Goal: Task Accomplishment & Management: Use online tool/utility

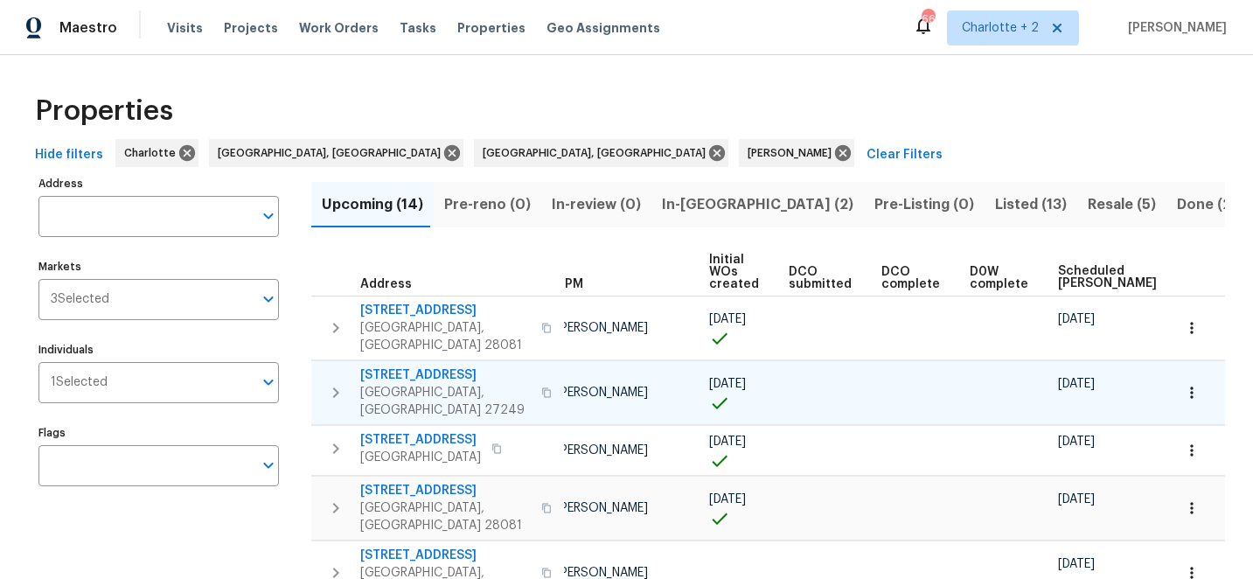
scroll to position [0, 84]
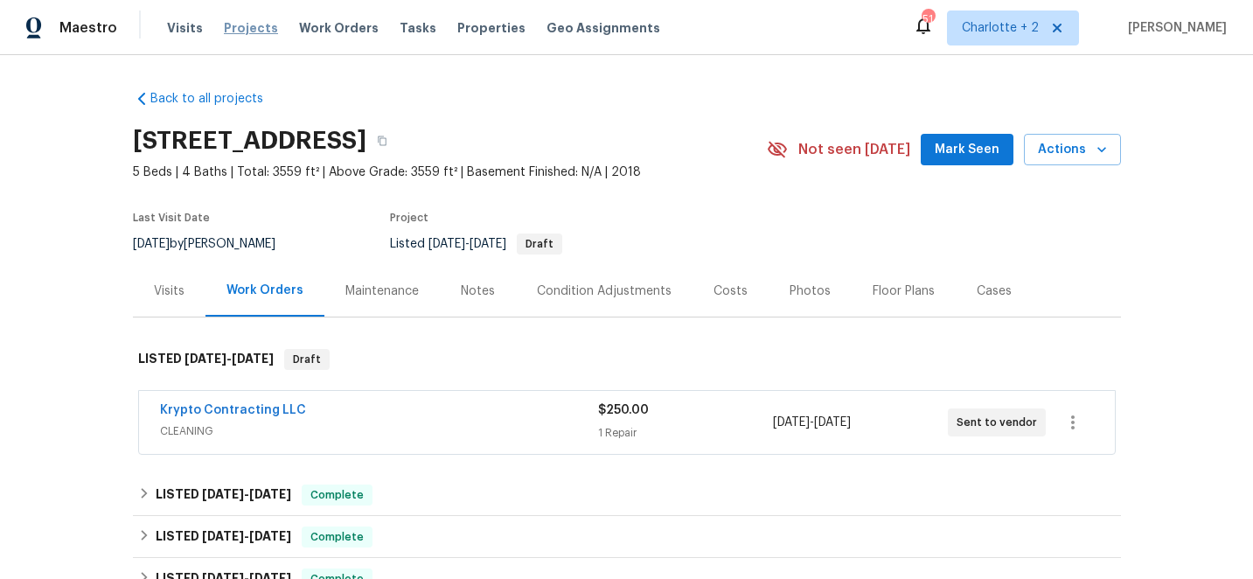
click at [240, 25] on span "Projects" at bounding box center [251, 27] width 54 height 17
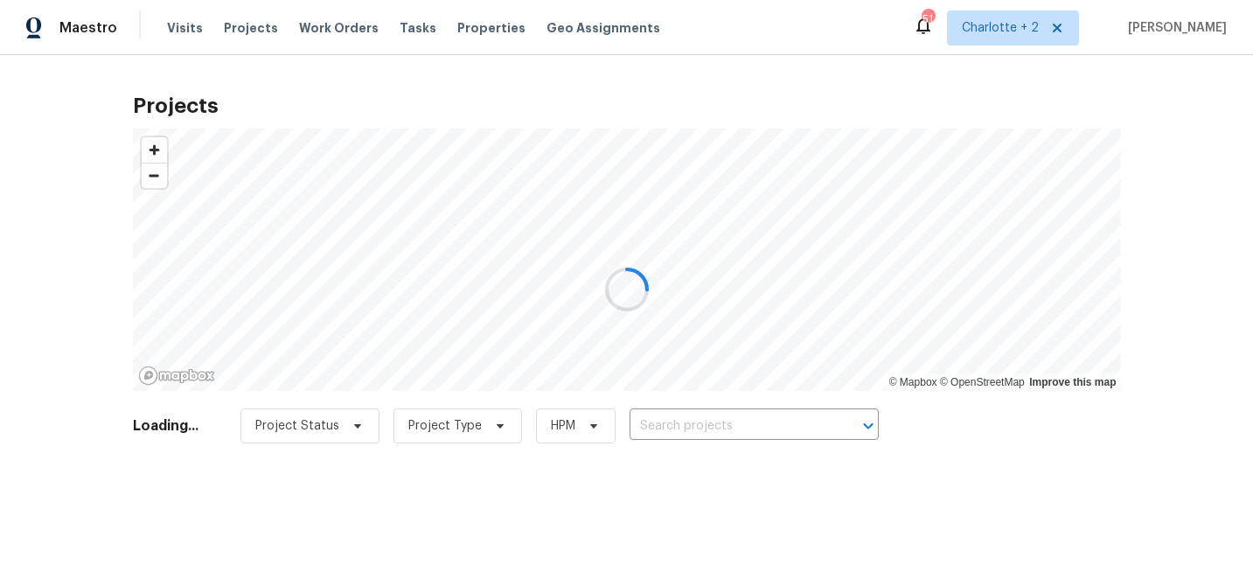
click at [696, 422] on div at bounding box center [626, 289] width 1253 height 579
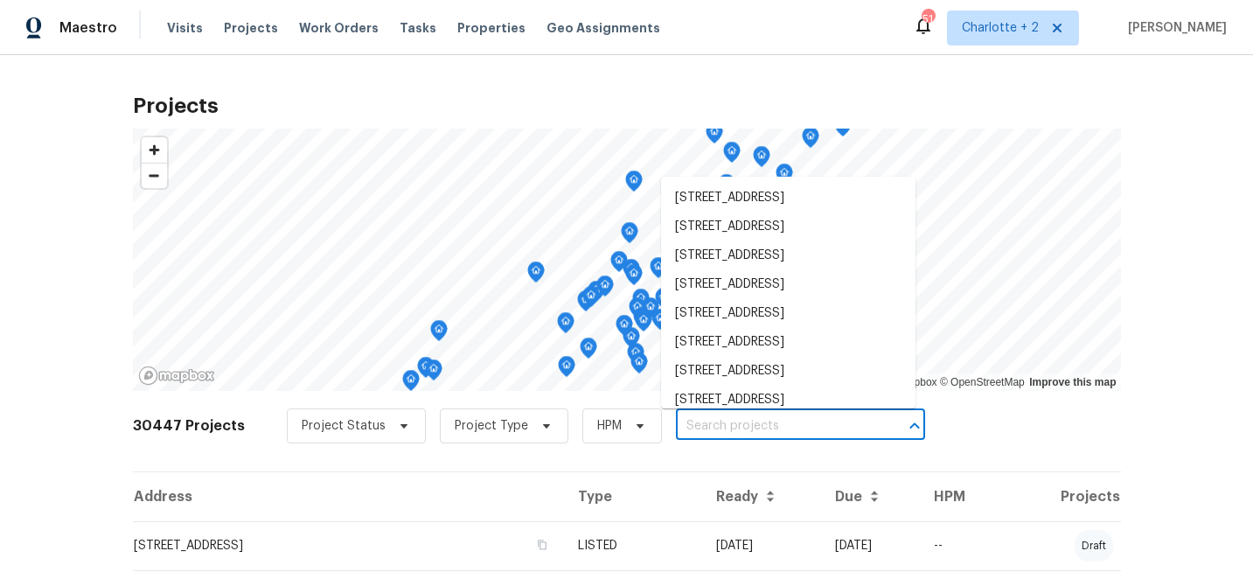
click at [696, 422] on input "text" at bounding box center [776, 426] width 200 height 27
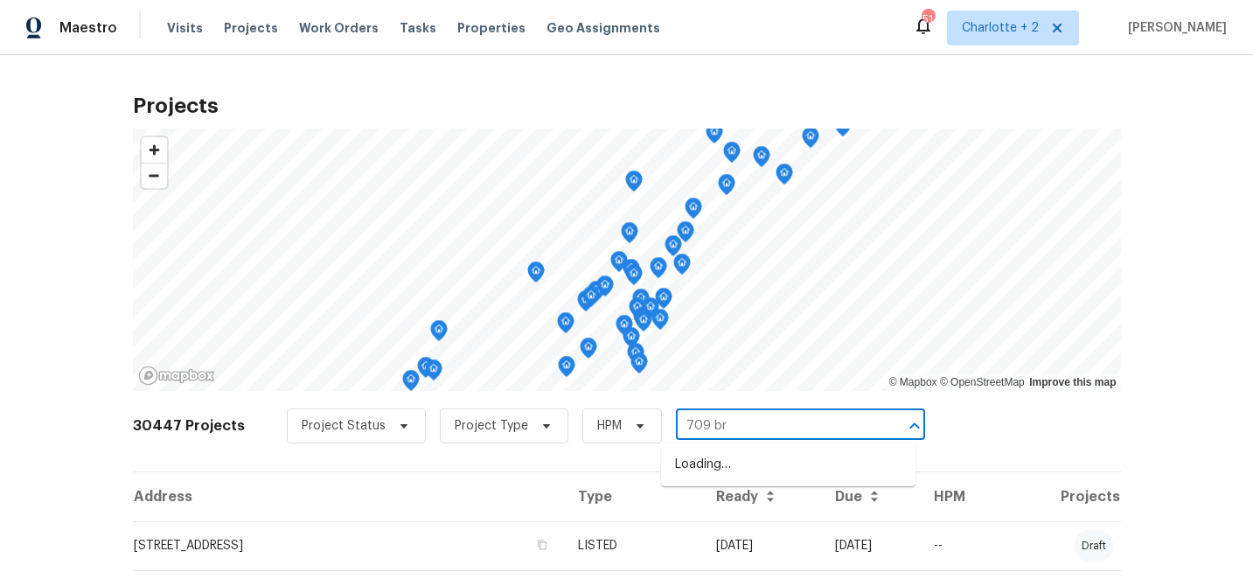
type input "709 bro"
click at [720, 468] on li "709 Broad St, Gibsonville, NC 27249" at bounding box center [788, 464] width 254 height 29
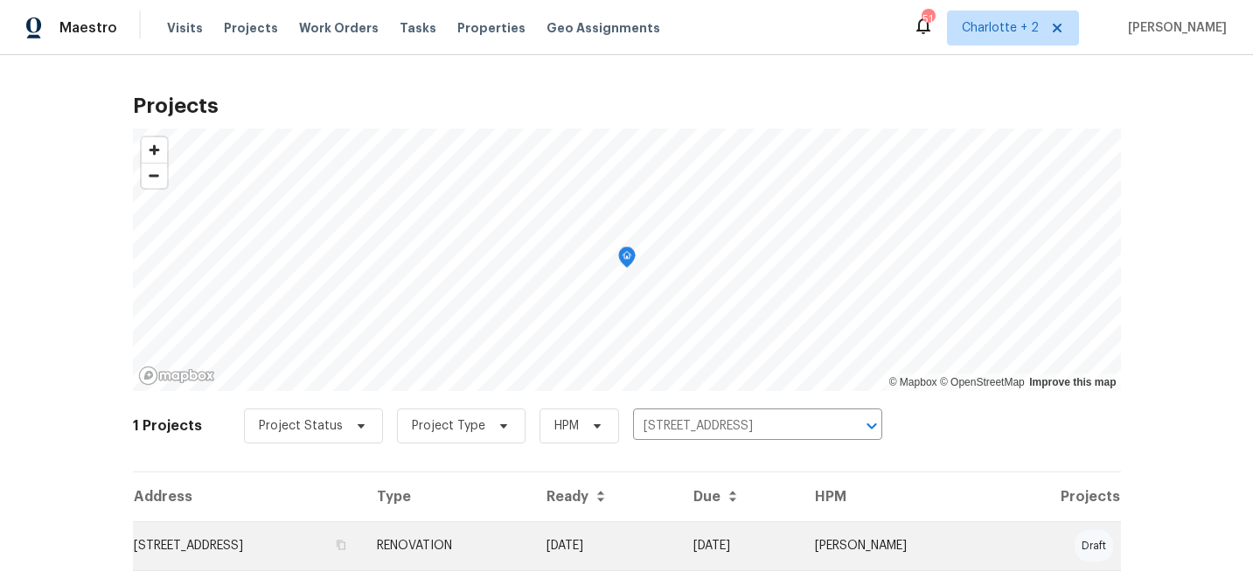
click at [769, 549] on td "[DATE]" at bounding box center [740, 545] width 122 height 49
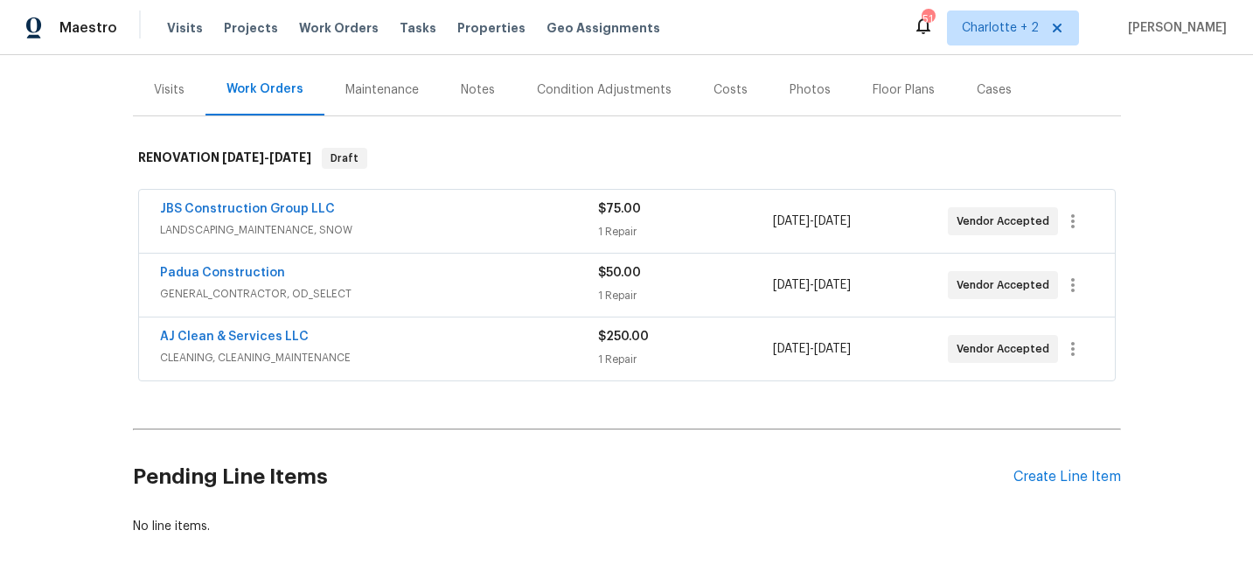
scroll to position [214, 0]
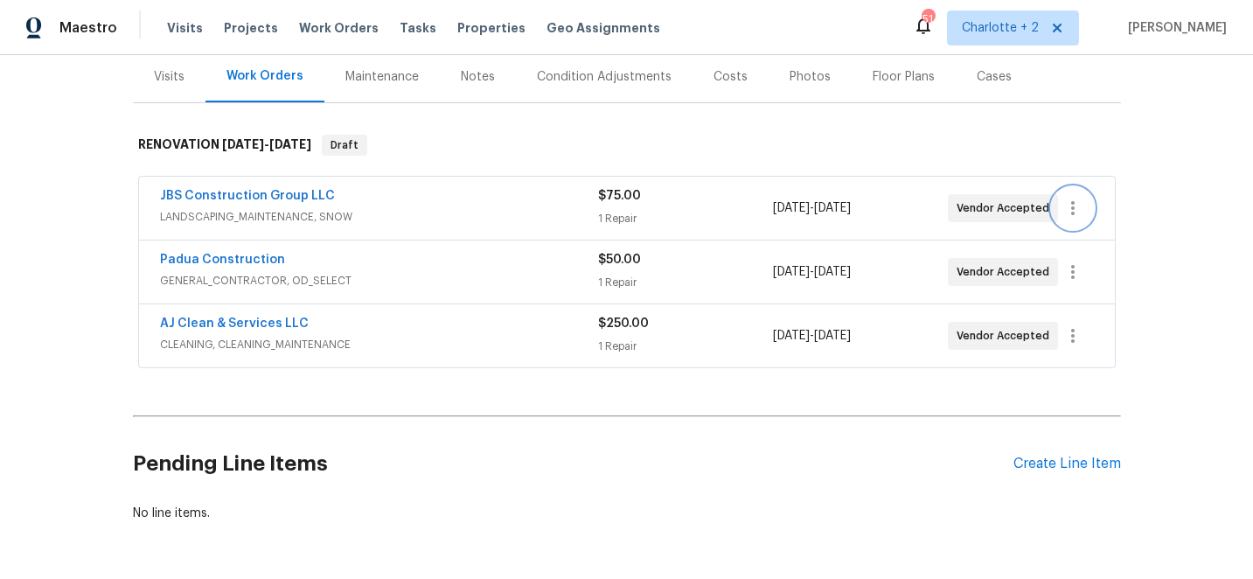
click at [1070, 206] on icon "button" at bounding box center [1072, 208] width 21 height 21
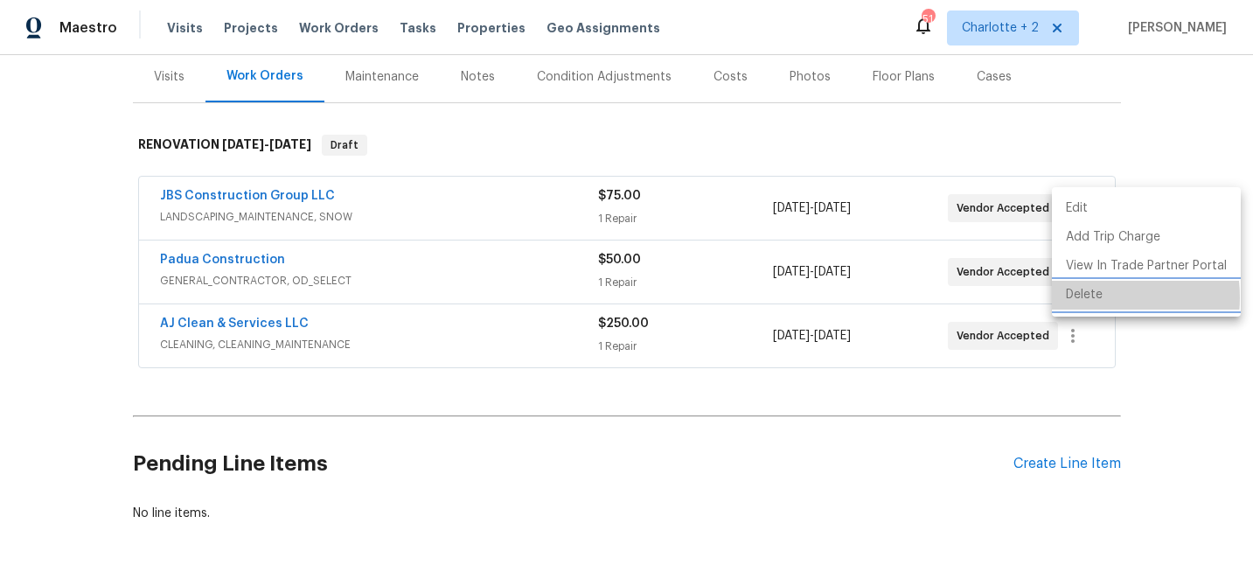
click at [1082, 297] on li "Delete" at bounding box center [1146, 295] width 189 height 29
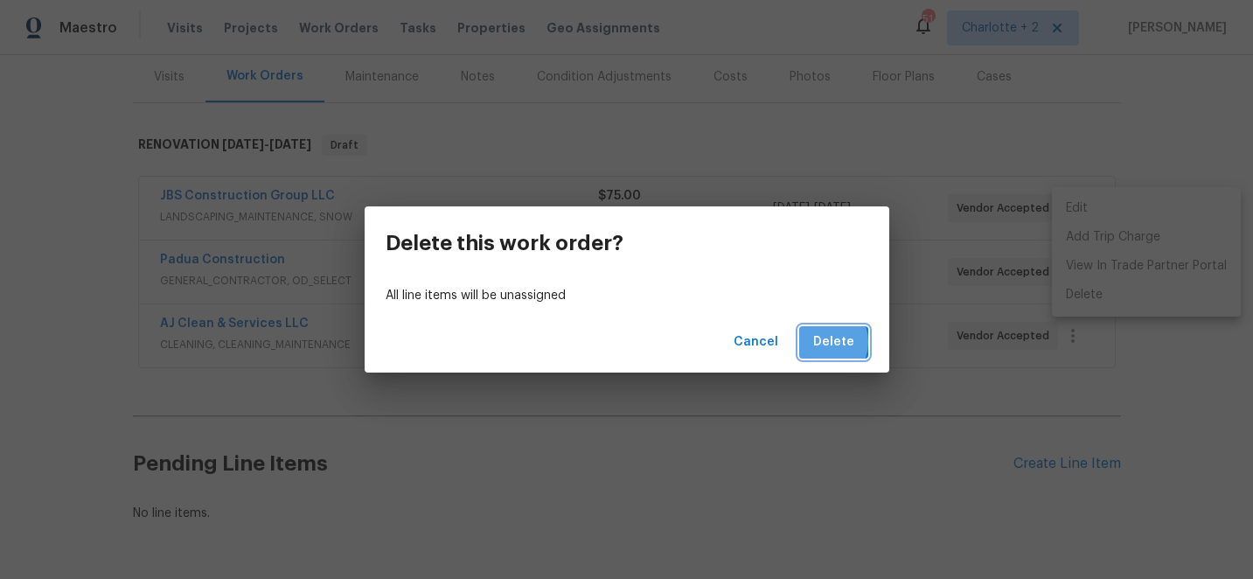
click at [825, 342] on span "Delete" at bounding box center [833, 342] width 41 height 22
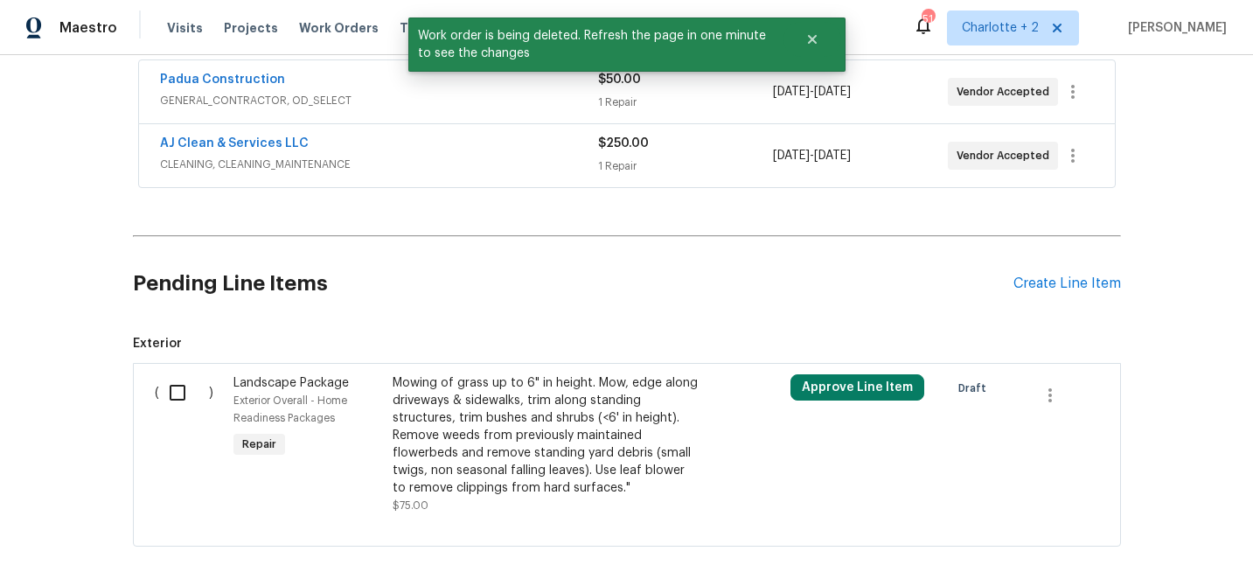
scroll to position [394, 0]
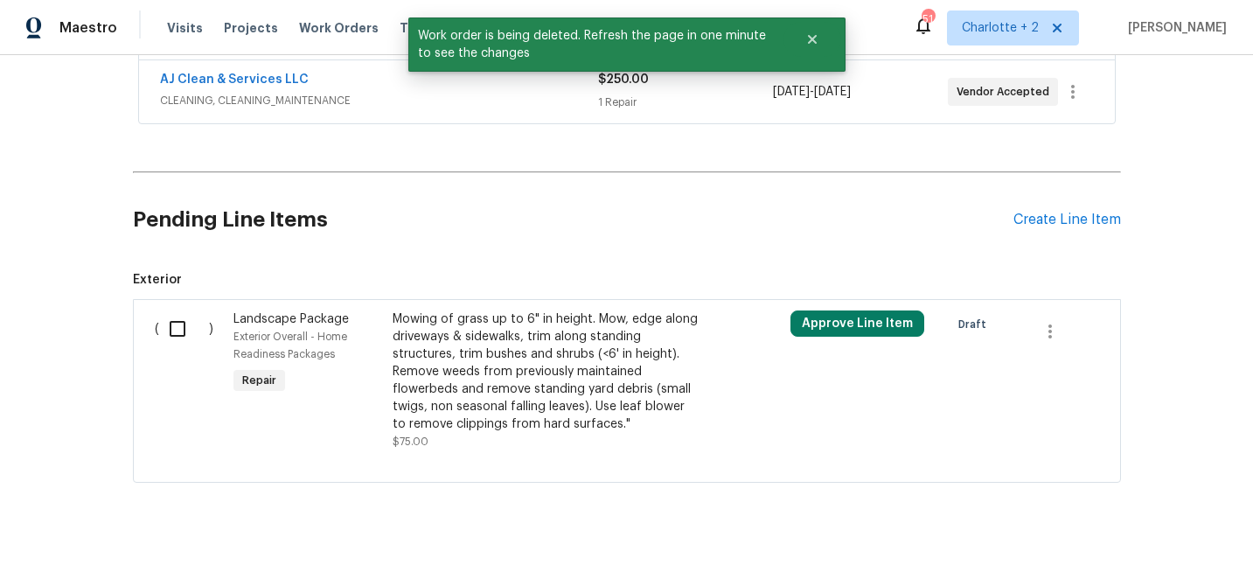
click at [175, 330] on input "checkbox" at bounding box center [184, 328] width 50 height 37
checkbox input "true"
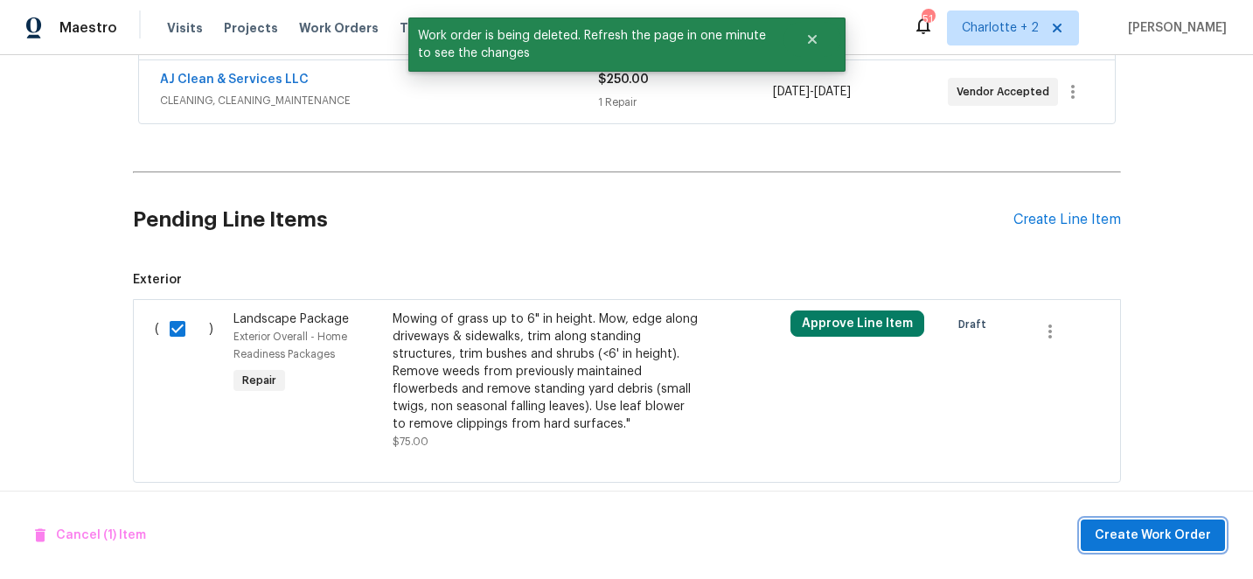
click at [1143, 527] on span "Create Work Order" at bounding box center [1153, 536] width 116 height 22
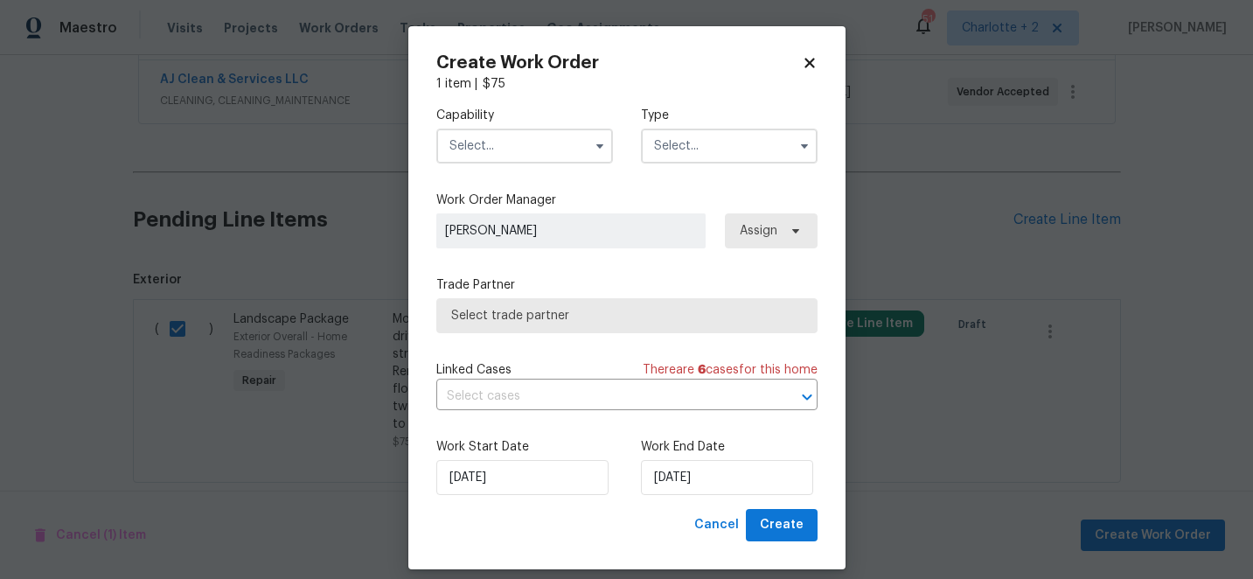
click at [528, 151] on input "text" at bounding box center [524, 146] width 177 height 35
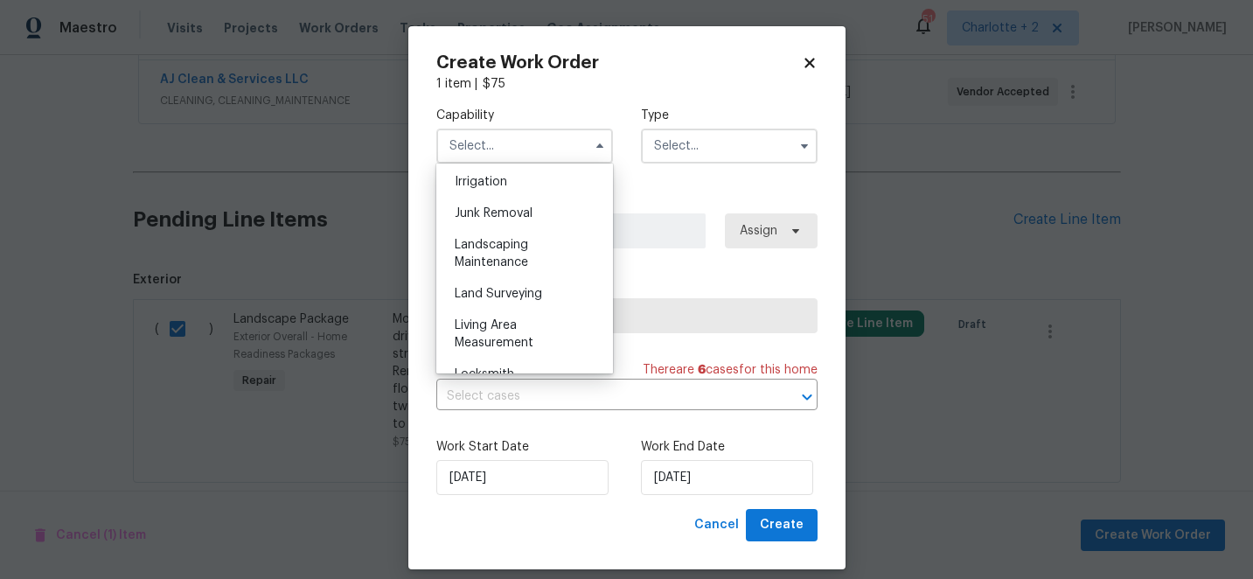
scroll to position [1129, 0]
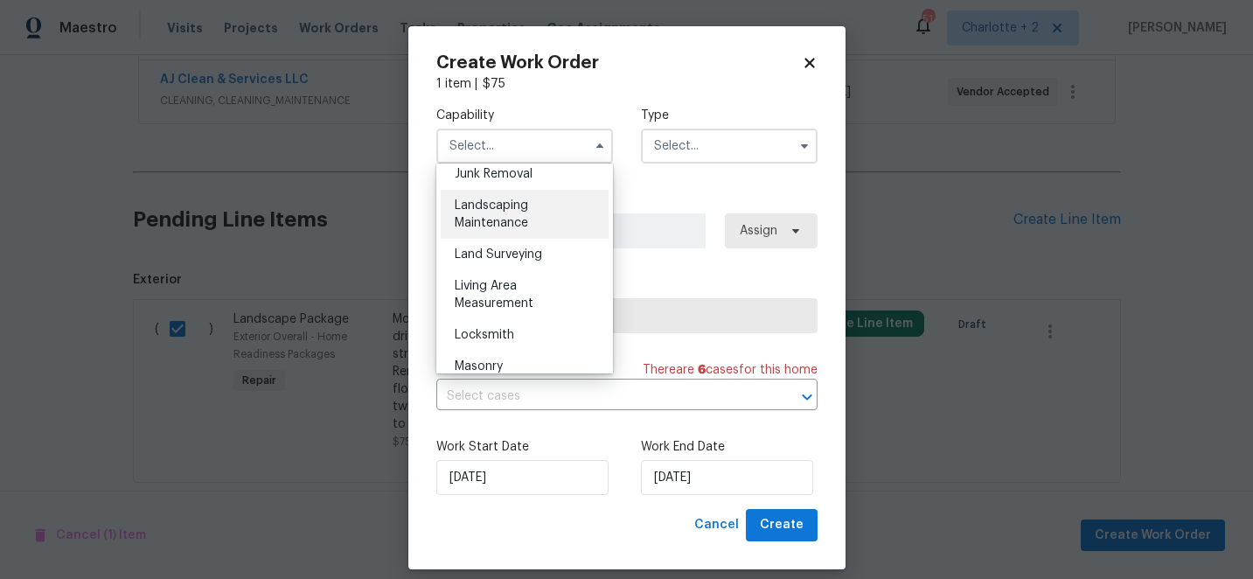
click at [512, 200] on span "Landscaping Maintenance" at bounding box center [491, 214] width 73 height 30
type input "Landscaping Maintenance"
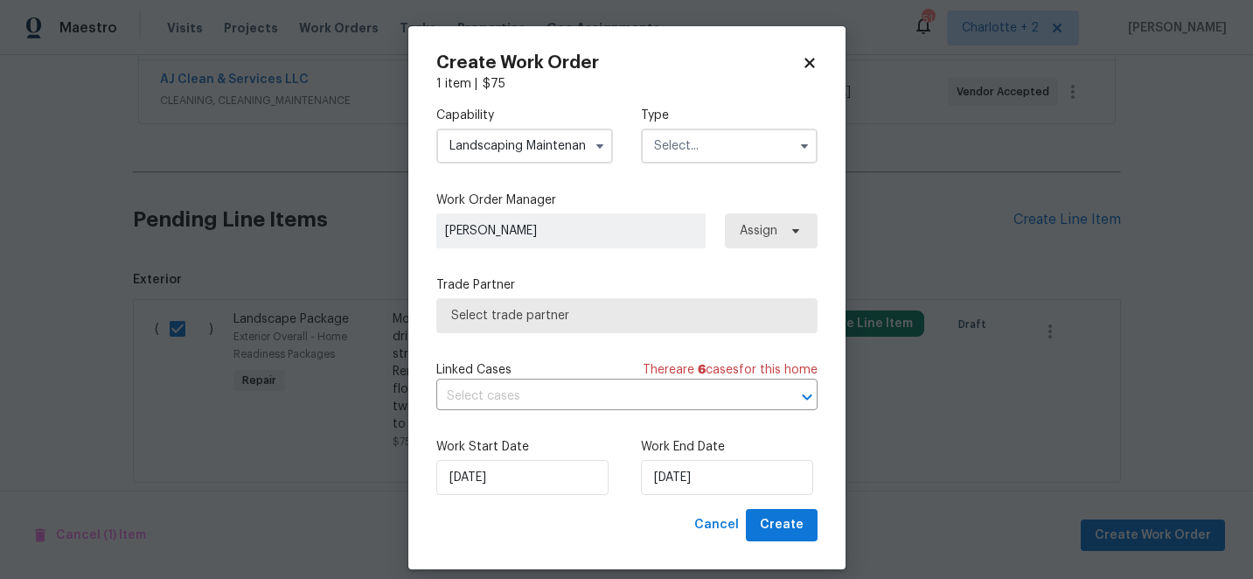
click at [667, 143] on input "text" at bounding box center [729, 146] width 177 height 35
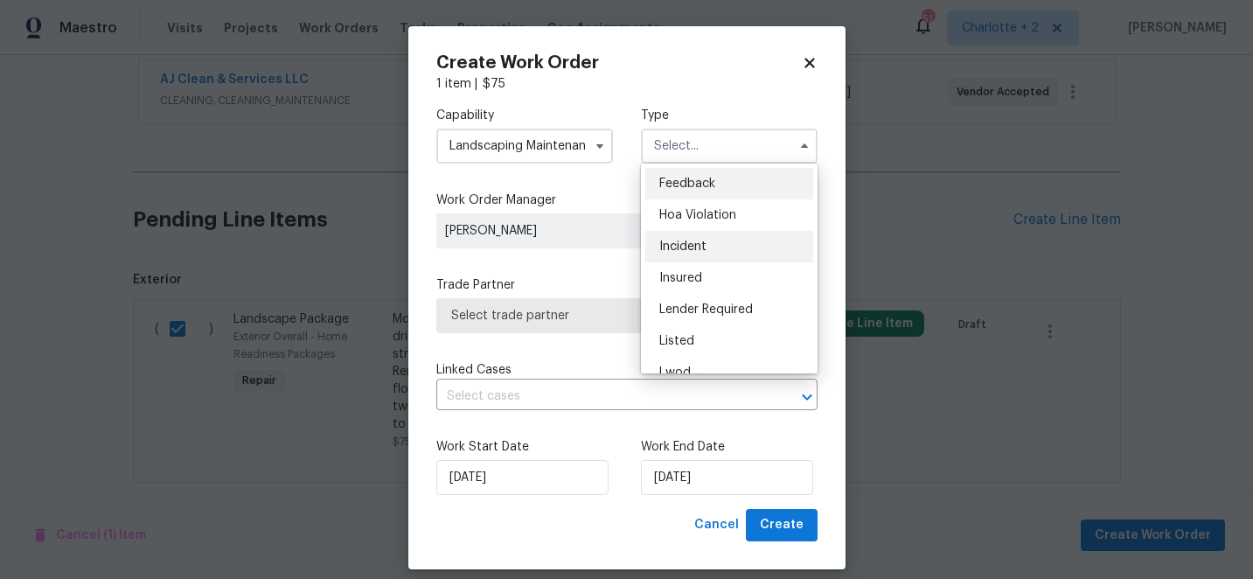
scroll to position [208, 0]
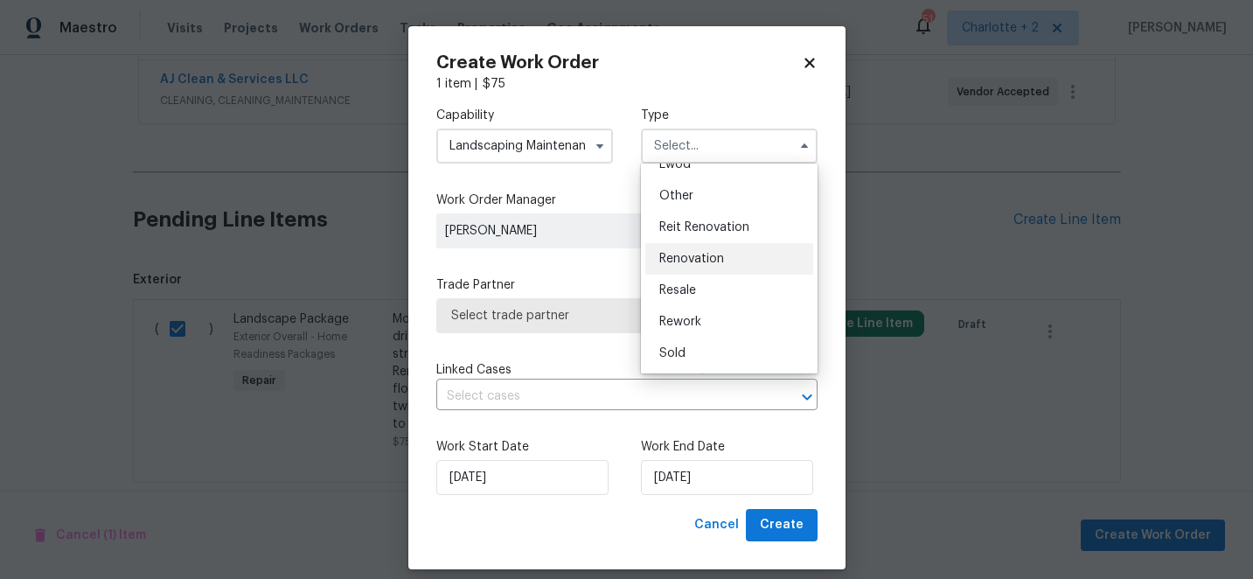
click at [693, 257] on span "Renovation" at bounding box center [691, 259] width 65 height 12
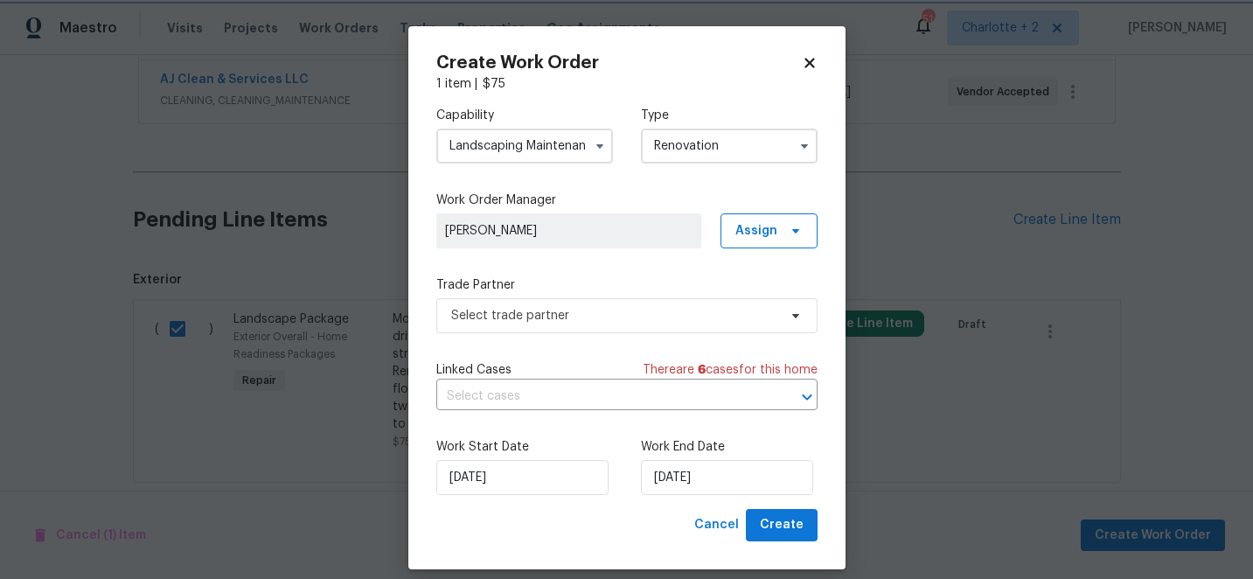
type input "Renovation"
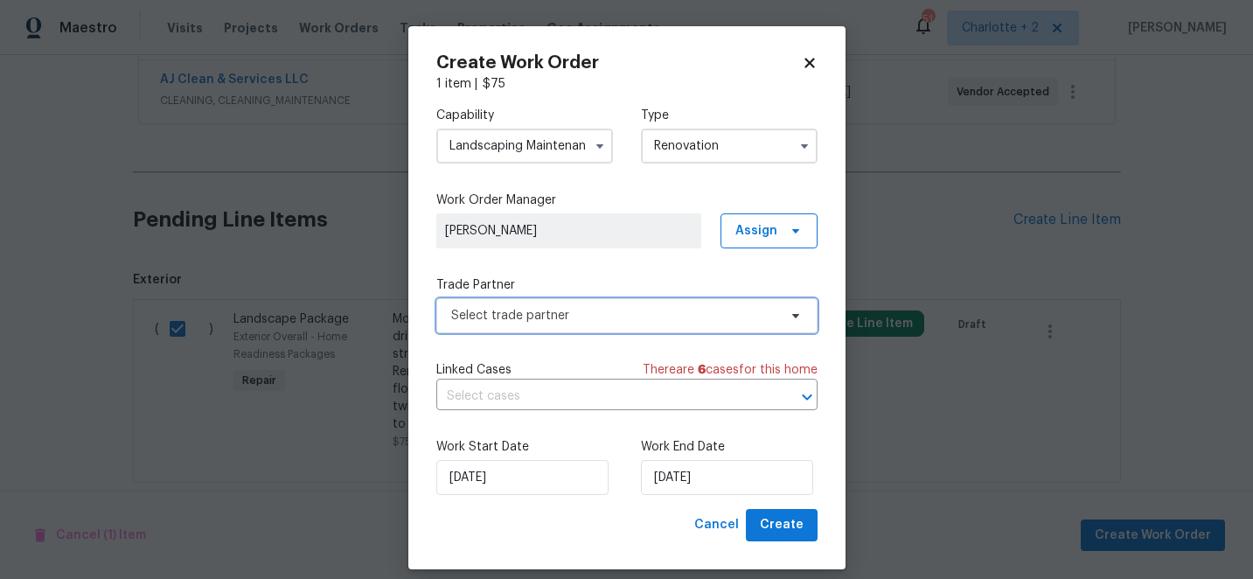
click at [585, 324] on span "Select trade partner" at bounding box center [614, 315] width 326 height 17
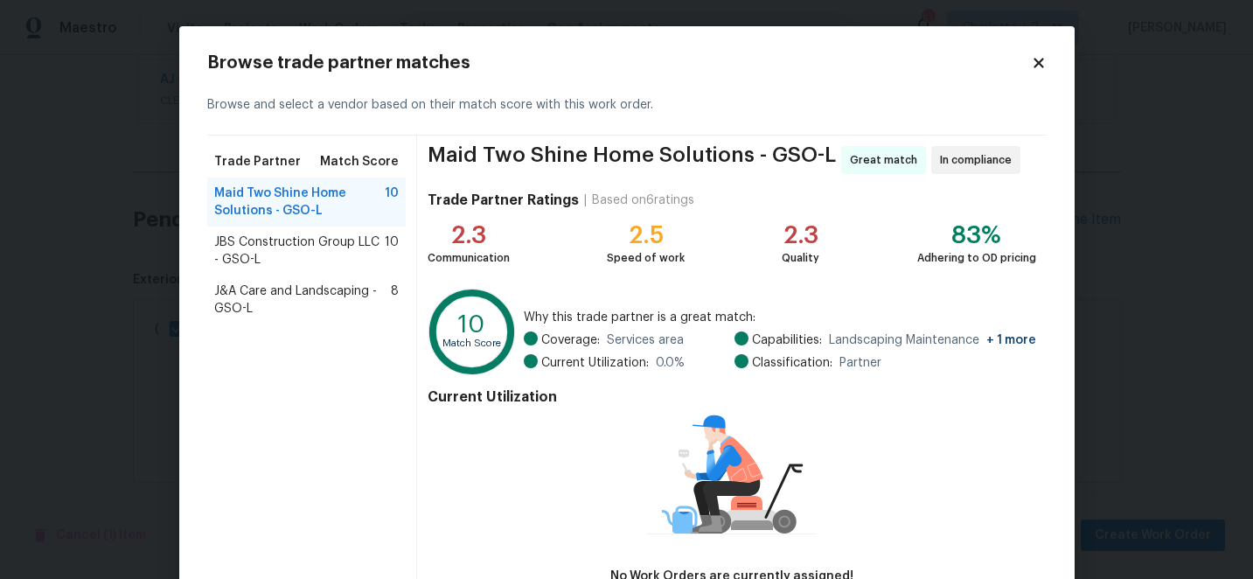
click at [283, 296] on span "J&A Care and Landscaping - GSO-L" at bounding box center [302, 299] width 177 height 35
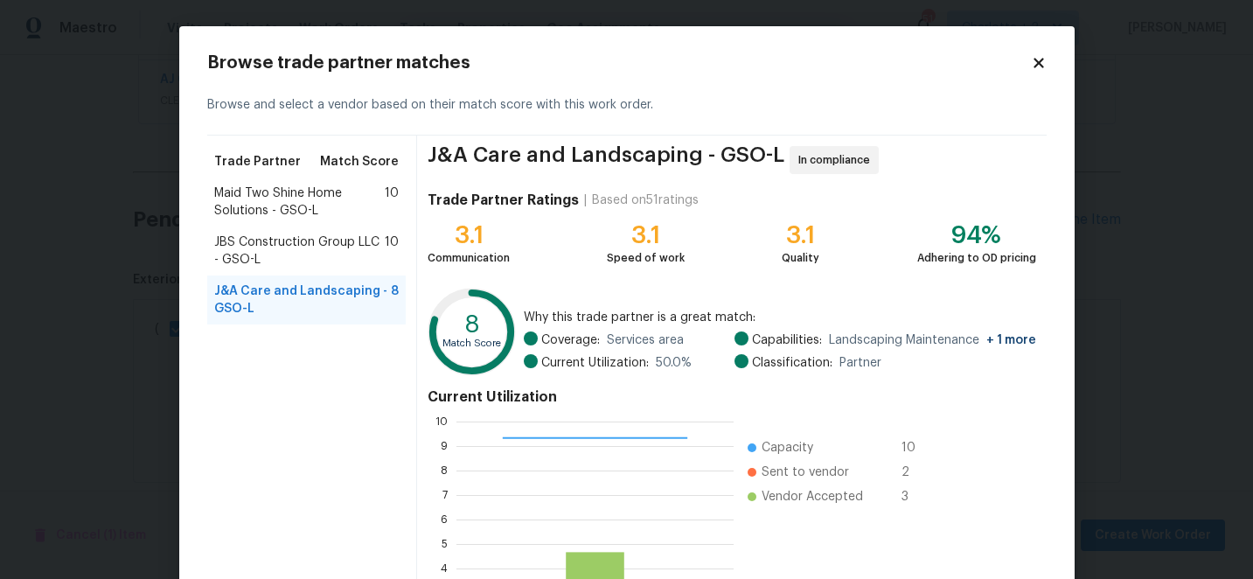
scroll to position [192, 0]
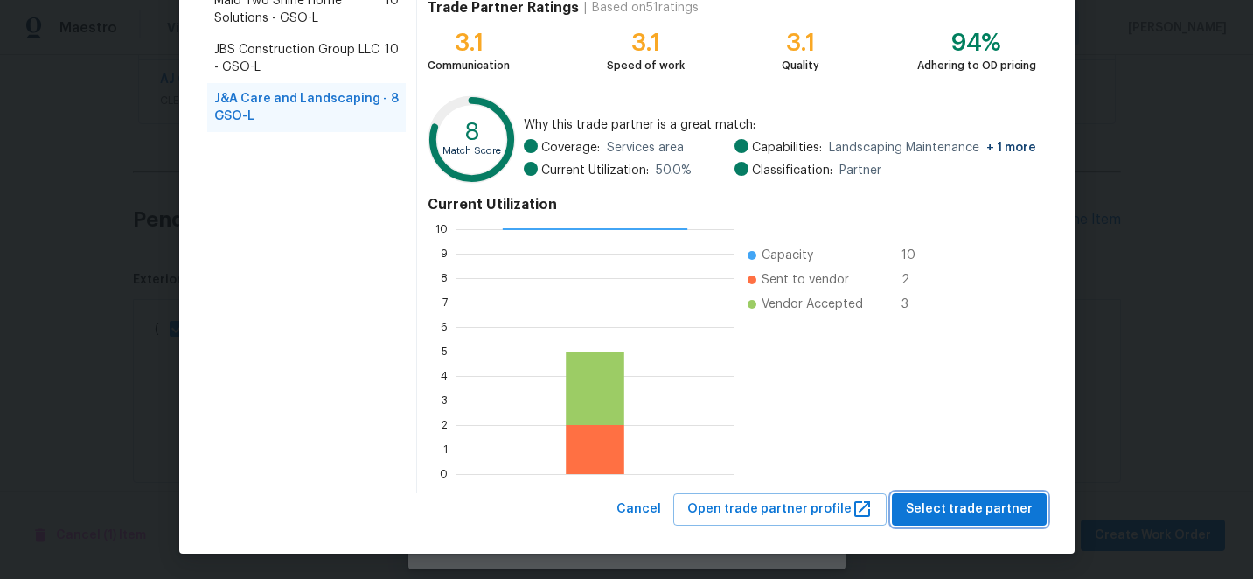
click at [995, 509] on span "Select trade partner" at bounding box center [969, 509] width 127 height 22
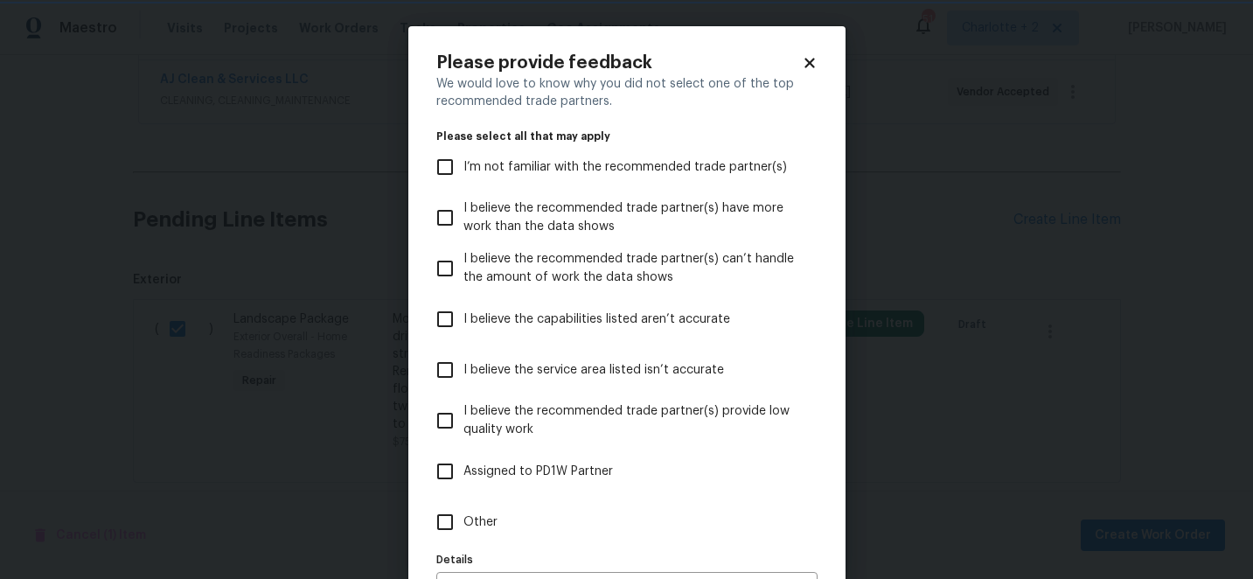
scroll to position [0, 0]
click at [450, 317] on input "I believe the capabilities listed aren’t accurate" at bounding box center [445, 319] width 37 height 37
checkbox input "true"
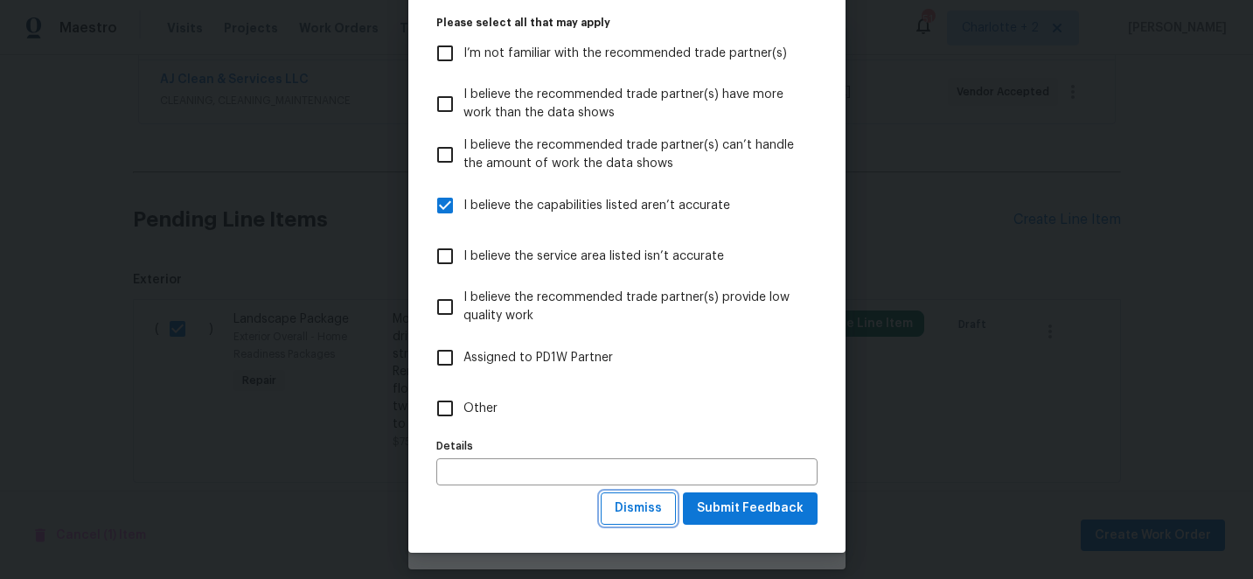
click at [660, 509] on span "Dismiss" at bounding box center [638, 509] width 47 height 22
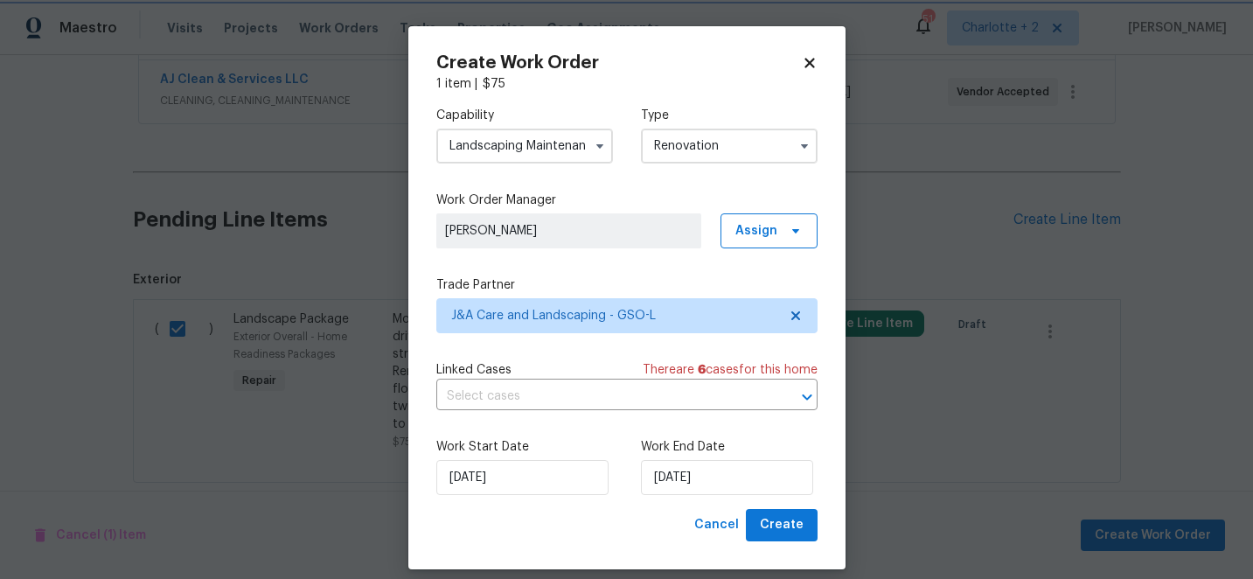
scroll to position [0, 0]
click at [775, 527] on span "Create" at bounding box center [782, 525] width 44 height 22
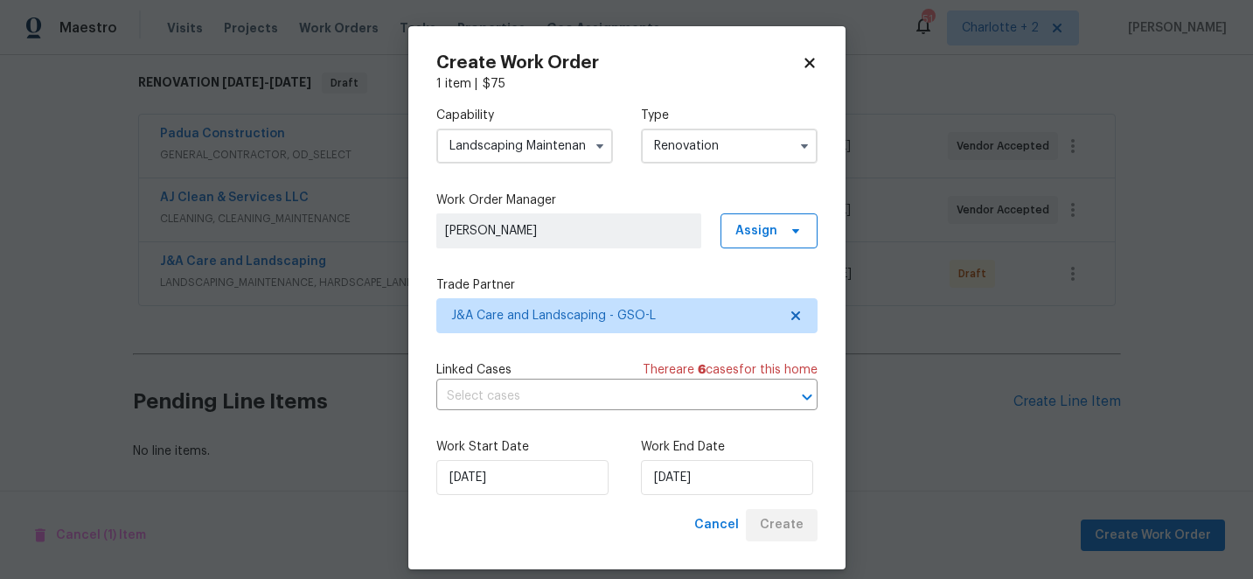
scroll to position [276, 0]
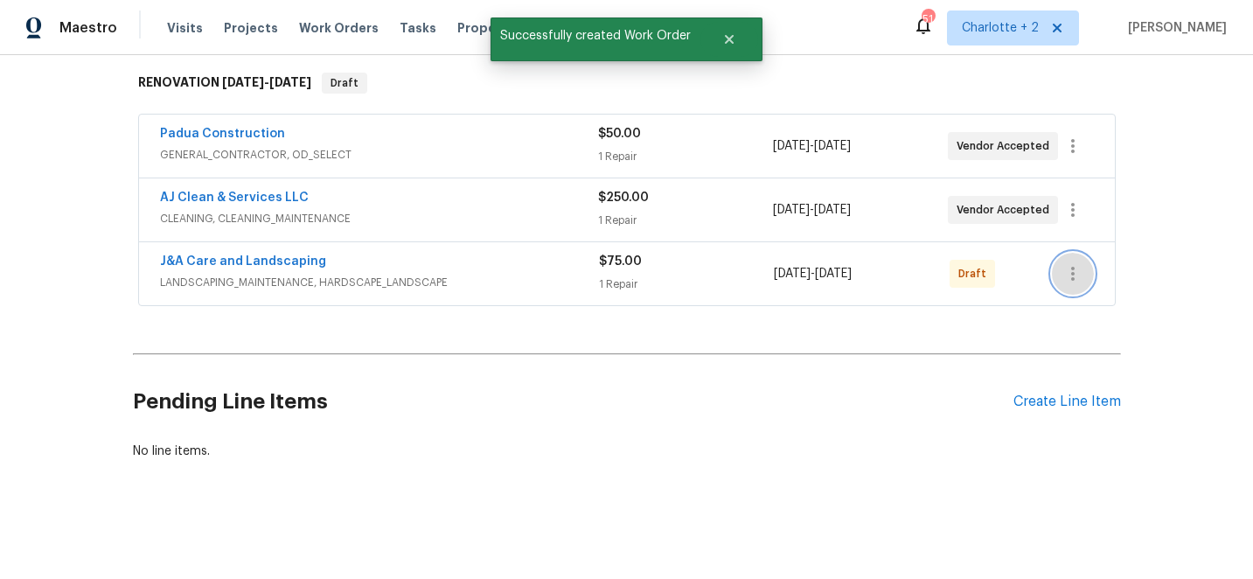
click at [1073, 267] on icon "button" at bounding box center [1072, 274] width 3 height 14
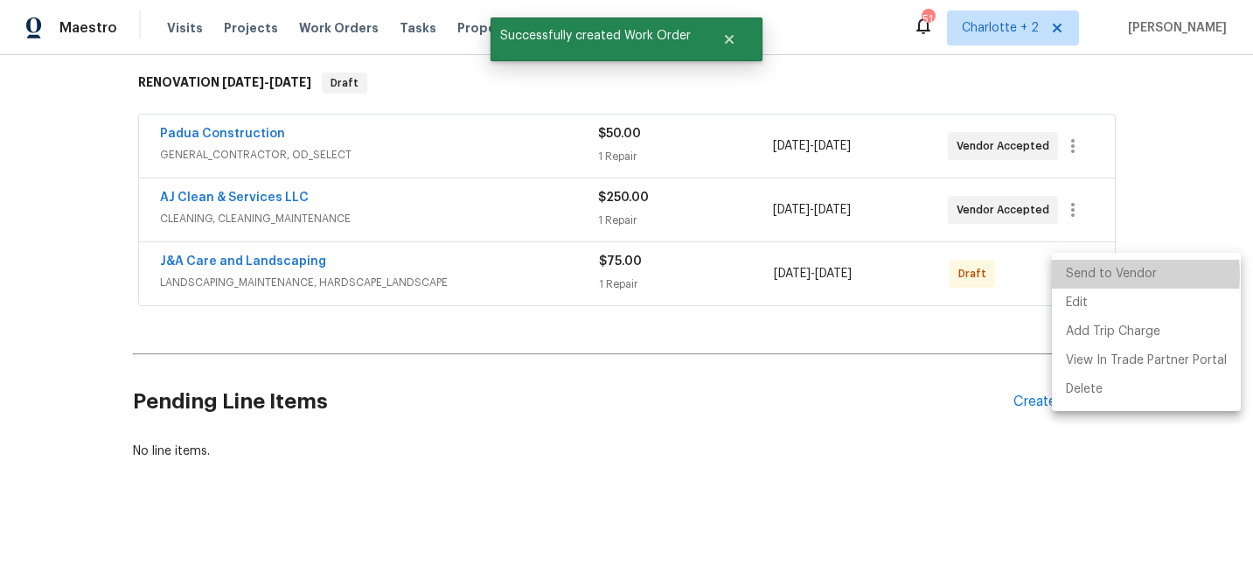
click at [1097, 275] on li "Send to Vendor" at bounding box center [1146, 274] width 189 height 29
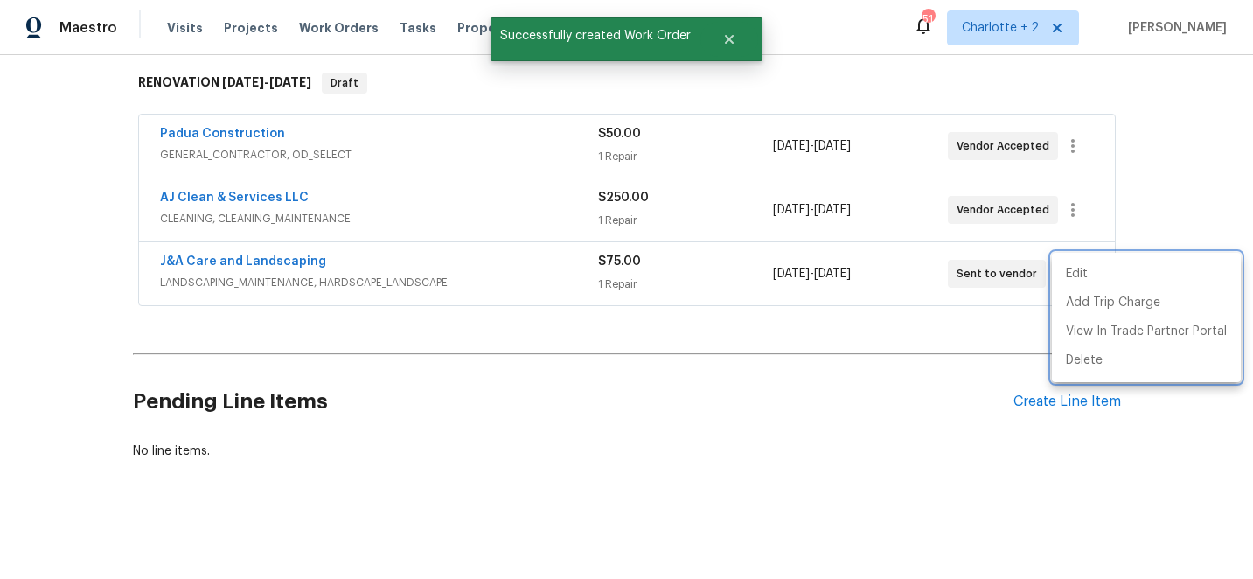
click at [990, 373] on div at bounding box center [626, 289] width 1253 height 579
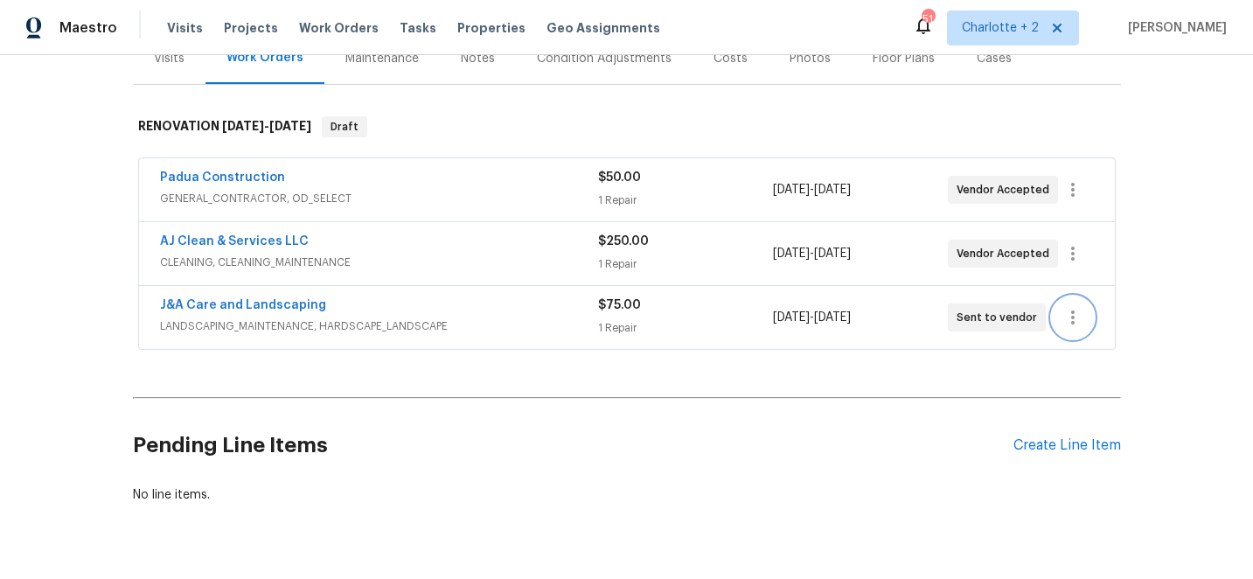
scroll to position [181, 0]
